Goal: Task Accomplishment & Management: Complete application form

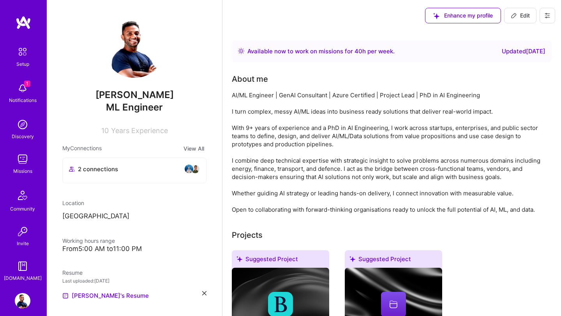
click at [23, 94] on img at bounding box center [23, 89] width 16 height 16
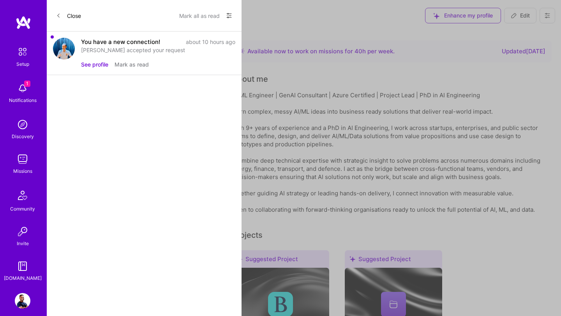
click at [79, 42] on div "You have a new connection! about 10 hours ago [PERSON_NAME] accepted your reque…" at bounding box center [144, 54] width 195 height 44
click at [95, 42] on div "You have a new connection!" at bounding box center [120, 42] width 79 height 8
click at [92, 68] on button "See profile" at bounding box center [94, 64] width 27 height 8
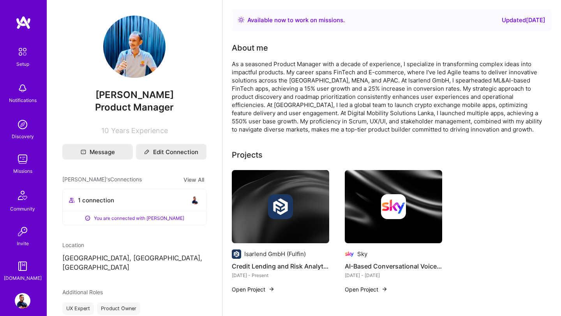
click at [28, 161] on img at bounding box center [23, 160] width 16 height 16
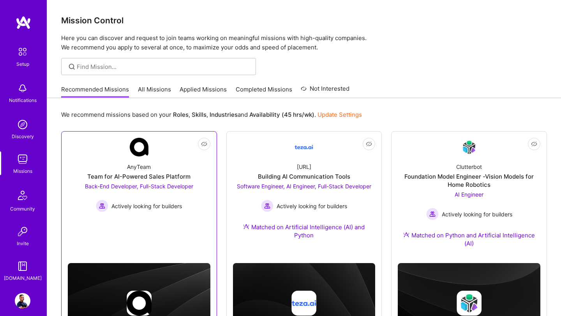
scroll to position [53, 0]
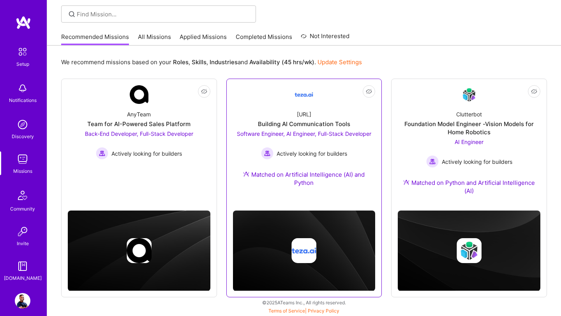
click at [294, 192] on div "[URL] Building AI Communication Tools Software Engineer, AI Engineer, Full-Stac…" at bounding box center [304, 150] width 143 height 92
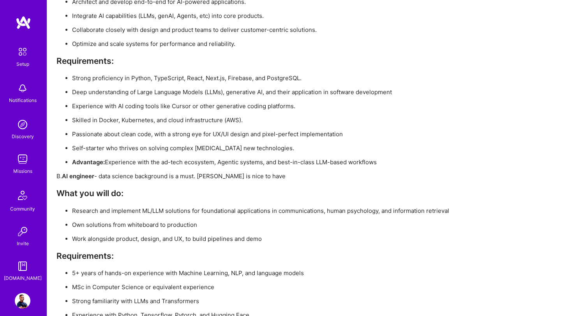
scroll to position [1453, 0]
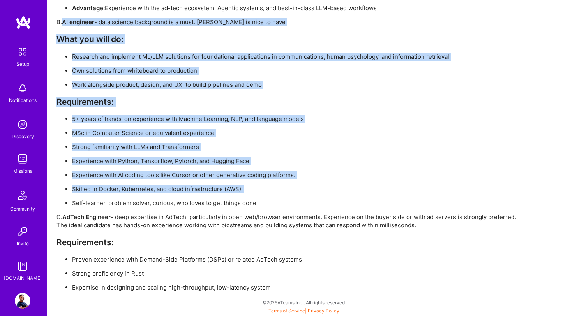
drag, startPoint x: 64, startPoint y: 24, endPoint x: 261, endPoint y: 195, distance: 261.9
click at [261, 195] on div "[URL] is looking to add 3 engineers to their core engineering team developing t…" at bounding box center [290, 36] width 468 height 511
copy div "AI engineer - data science background is a must. Rust is nice to have What you …"
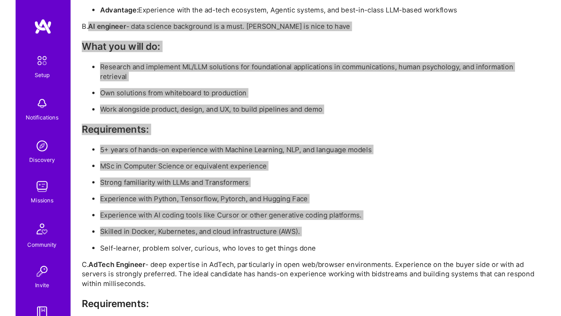
scroll to position [1419, 0]
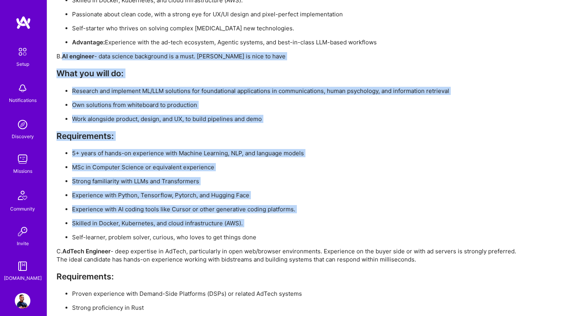
click at [191, 111] on ul "Research and implement ML/LLM solutions for foundational applications in commun…" at bounding box center [290, 105] width 468 height 36
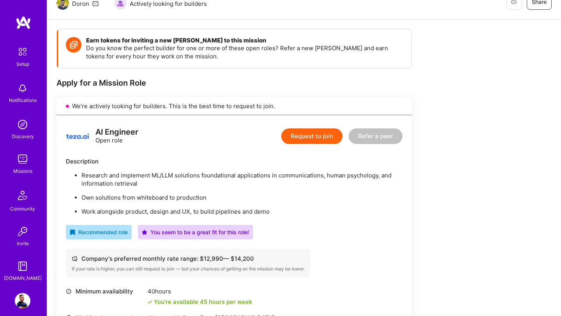
scroll to position [88, 0]
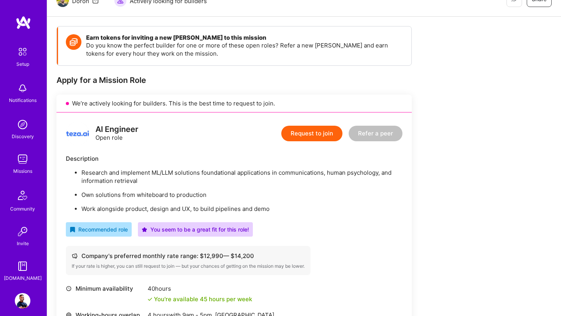
click at [312, 132] on button "Request to join" at bounding box center [311, 134] width 61 height 16
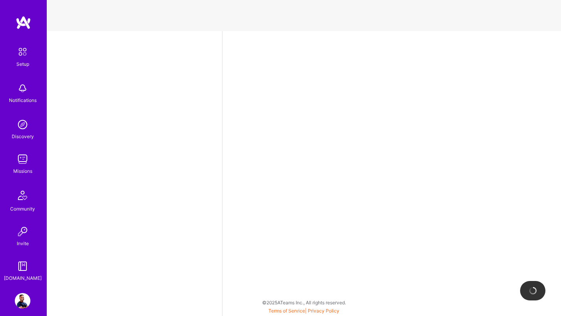
select select "US"
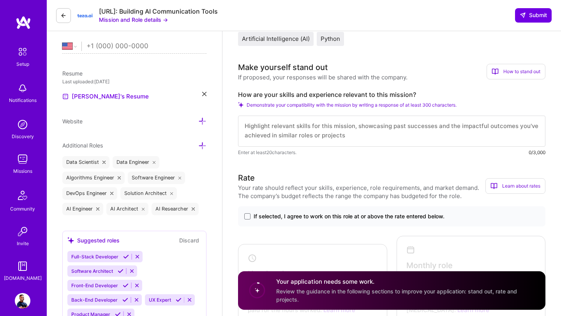
scroll to position [169, 0]
click at [249, 217] on span at bounding box center [247, 216] width 6 height 6
click at [0, 0] on input "If selected, I agree to work on this role at or above the rate entered below." at bounding box center [0, 0] width 0 height 0
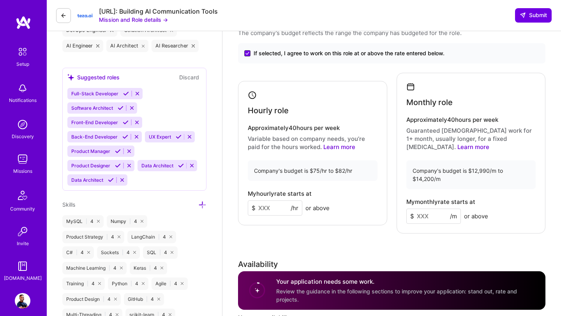
scroll to position [332, 0]
click at [263, 203] on input at bounding box center [275, 207] width 55 height 15
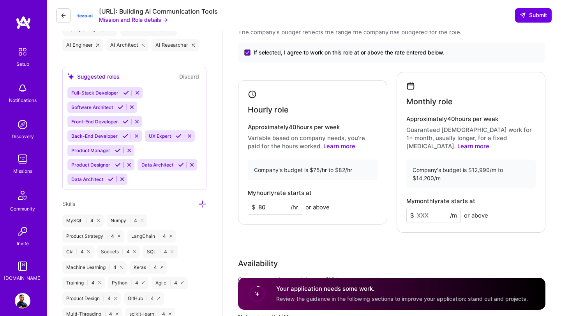
type input "80"
click at [304, 221] on div "Hourly role Approximately 40 hours per week Variable based on company needs, yo…" at bounding box center [391, 152] width 307 height 161
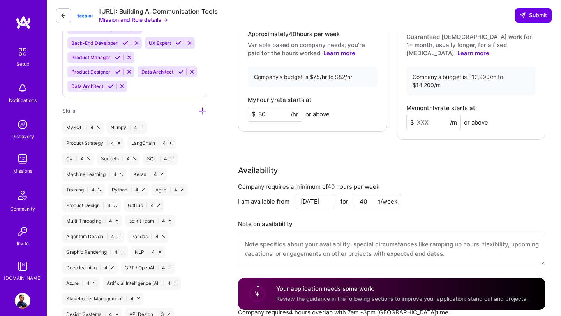
scroll to position [426, 0]
click at [271, 106] on input "80" at bounding box center [275, 113] width 55 height 15
click at [427, 115] on input at bounding box center [433, 122] width 55 height 15
type input "14000"
click at [461, 142] on div "Rate Your rate should reflect your skills, experience, role requirements, and m…" at bounding box center [391, 95] width 307 height 360
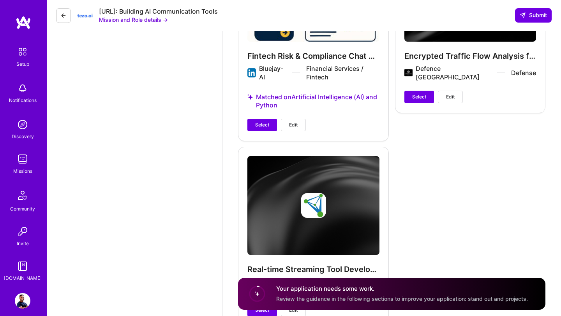
scroll to position [1885, 0]
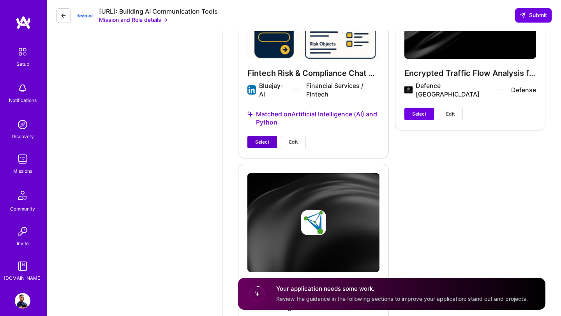
click at [263, 139] on span "Select" at bounding box center [262, 142] width 14 height 7
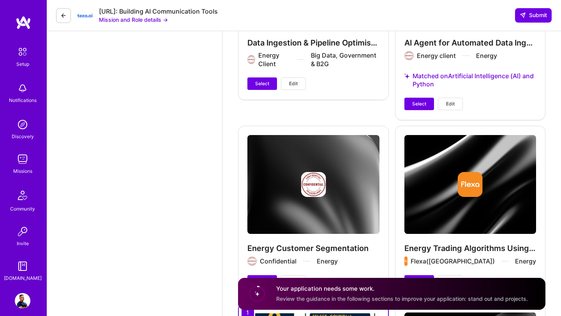
scroll to position [1479, 0]
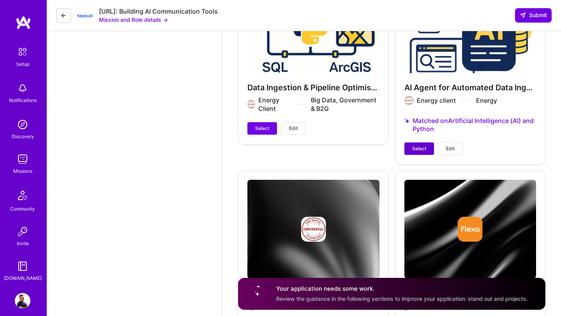
click at [416, 145] on span "Select" at bounding box center [419, 148] width 14 height 7
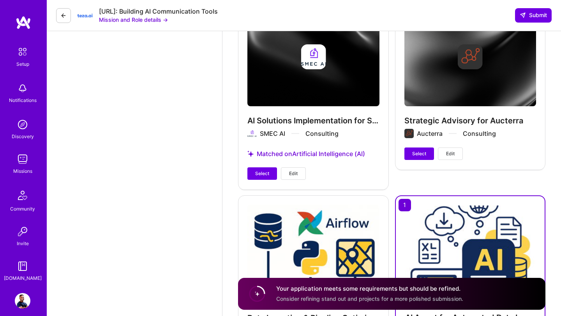
scroll to position [1223, 0]
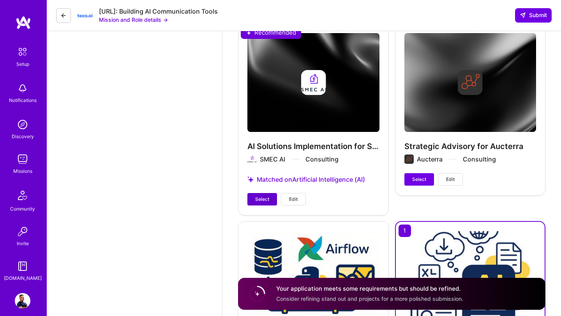
click at [259, 196] on span "Select" at bounding box center [262, 199] width 14 height 7
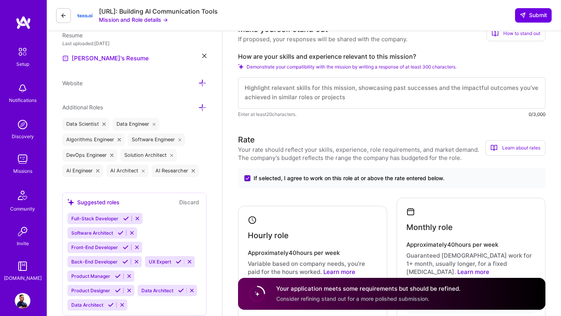
scroll to position [0, 0]
click at [272, 95] on textarea at bounding box center [391, 93] width 307 height 31
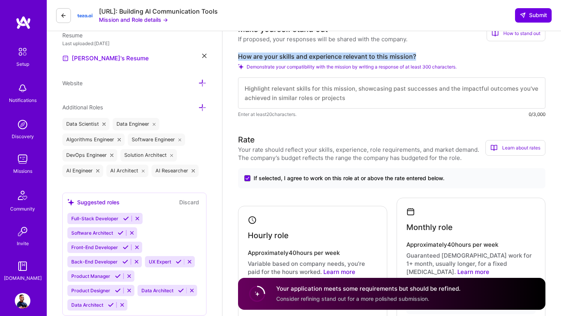
drag, startPoint x: 237, startPoint y: 56, endPoint x: 431, endPoint y: 55, distance: 194.0
copy label "How are your skills and experience relevant to this mission?"
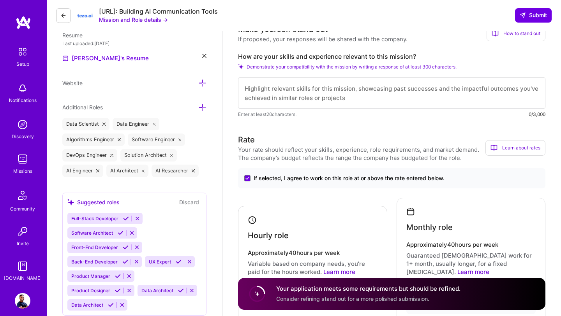
click at [254, 95] on textarea at bounding box center [391, 93] width 307 height 31
paste textarea "Lore ips dolo 7+ sitam, C’ad elitseddo EI/TE incidid utlabo etdolor, magnaaliq,…"
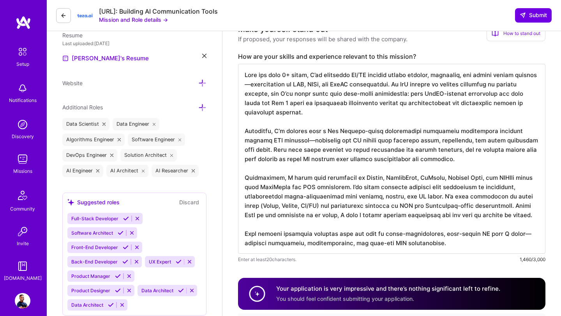
click at [251, 86] on textarea at bounding box center [391, 159] width 307 height 190
click at [530, 89] on textarea at bounding box center [391, 159] width 307 height 190
click at [530, 87] on textarea at bounding box center [391, 159] width 307 height 190
click at [412, 130] on textarea at bounding box center [391, 159] width 307 height 190
click at [309, 96] on textarea at bounding box center [391, 159] width 307 height 190
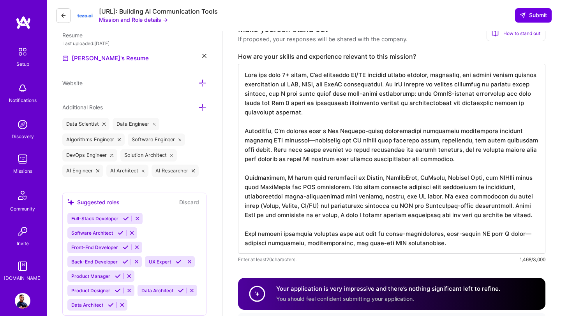
click at [281, 131] on textarea at bounding box center [391, 159] width 307 height 190
drag, startPoint x: 385, startPoint y: 133, endPoint x: 331, endPoint y: 132, distance: 54.6
click at [331, 132] on textarea at bounding box center [391, 159] width 307 height 190
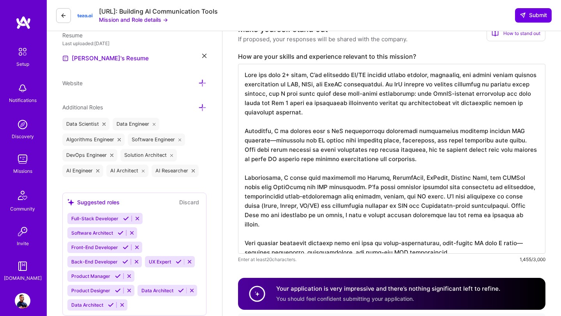
click at [301, 134] on textarea at bounding box center [391, 159] width 307 height 190
click at [328, 133] on textarea at bounding box center [391, 159] width 307 height 190
click at [252, 140] on textarea at bounding box center [391, 159] width 307 height 190
click at [418, 177] on textarea at bounding box center [391, 159] width 307 height 190
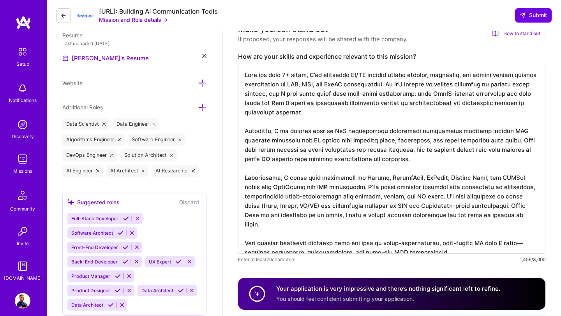
click at [418, 177] on textarea at bounding box center [391, 159] width 307 height 190
drag, startPoint x: 470, startPoint y: 180, endPoint x: 431, endPoint y: 180, distance: 39.8
click at [431, 181] on textarea at bounding box center [391, 159] width 307 height 190
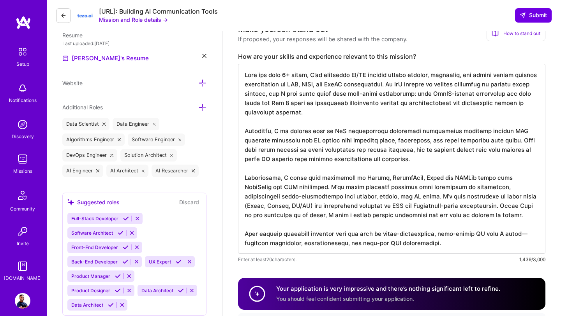
click at [303, 189] on textarea at bounding box center [391, 159] width 307 height 190
click at [388, 200] on textarea at bounding box center [391, 159] width 307 height 190
click at [533, 199] on textarea at bounding box center [391, 159] width 307 height 190
drag, startPoint x: 448, startPoint y: 207, endPoint x: 455, endPoint y: 221, distance: 16.2
click at [455, 221] on textarea at bounding box center [391, 159] width 307 height 190
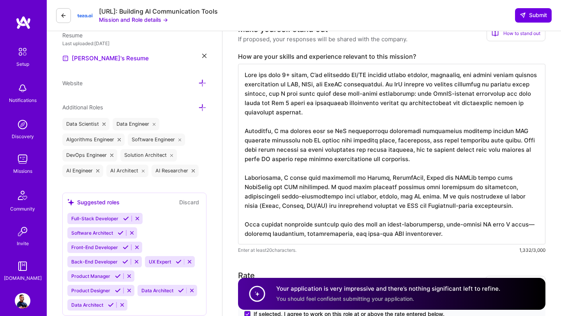
click at [514, 228] on textarea at bounding box center [391, 154] width 307 height 181
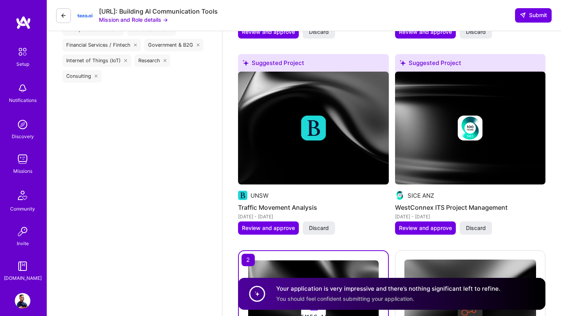
scroll to position [1115, 0]
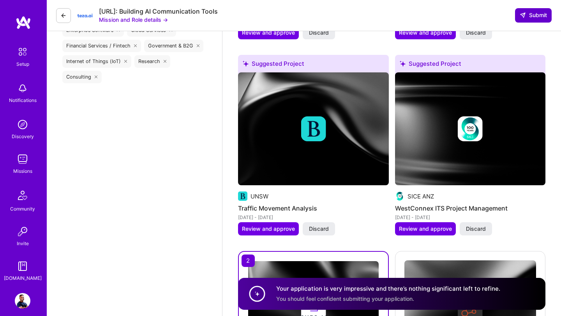
type textarea "Lore ips dolo 9+ sitam, C’ad elitseddo EI/TE incidid utlabo etdolor, magnaaliq,…"
click at [523, 14] on icon at bounding box center [523, 15] width 6 height 6
click at [530, 19] on button "Submit" at bounding box center [533, 15] width 37 height 14
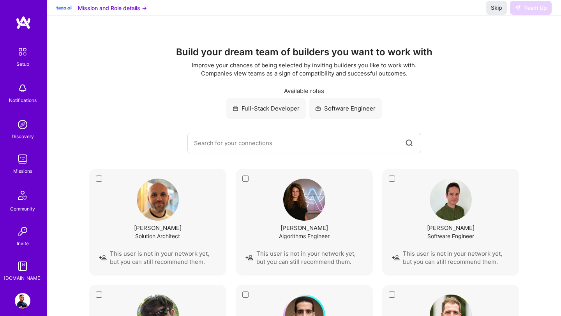
click at [19, 164] on img at bounding box center [23, 160] width 16 height 16
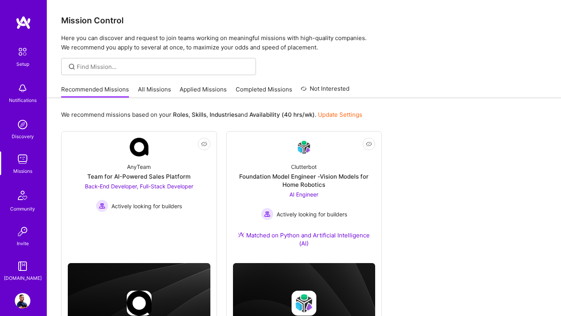
click at [199, 90] on link "Applied Missions" at bounding box center [203, 91] width 47 height 13
